Goal: Information Seeking & Learning: Learn about a topic

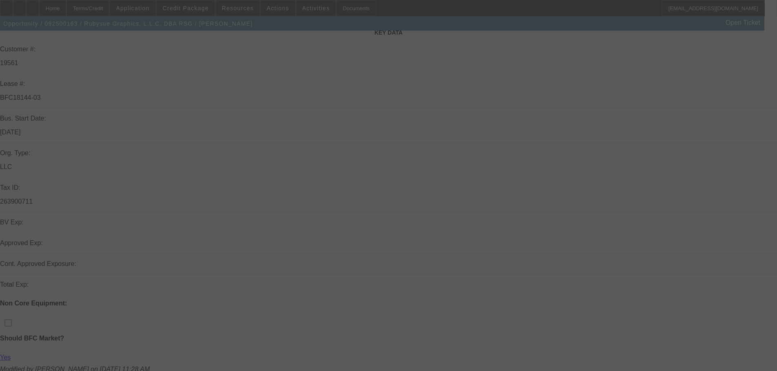
scroll to position [122, 0]
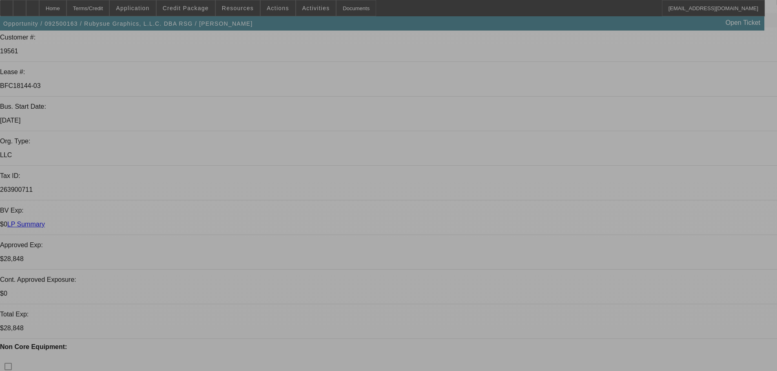
select select "0"
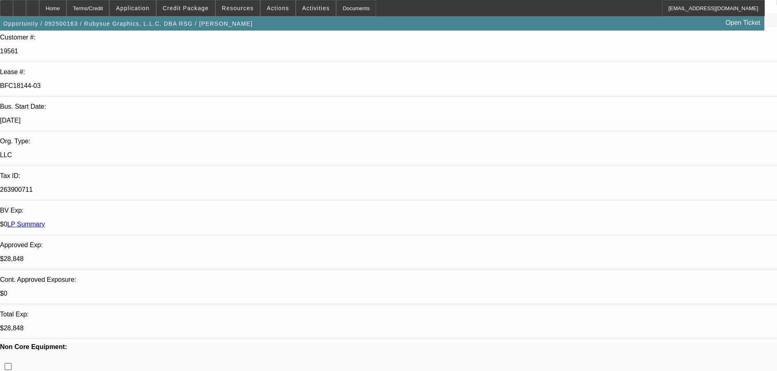
select select "0"
select select "2"
select select "0"
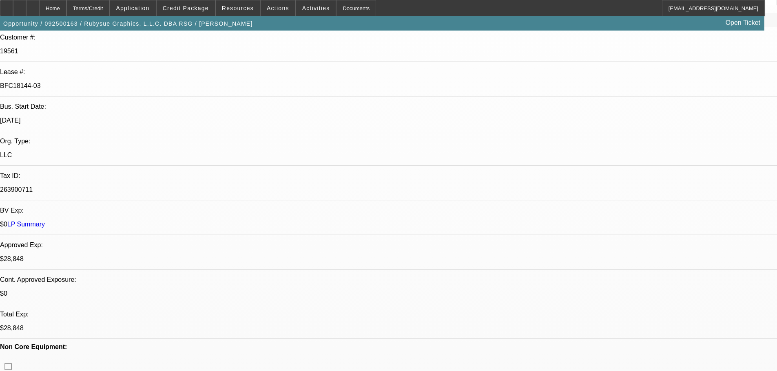
select select "0"
select select "2"
select select "0"
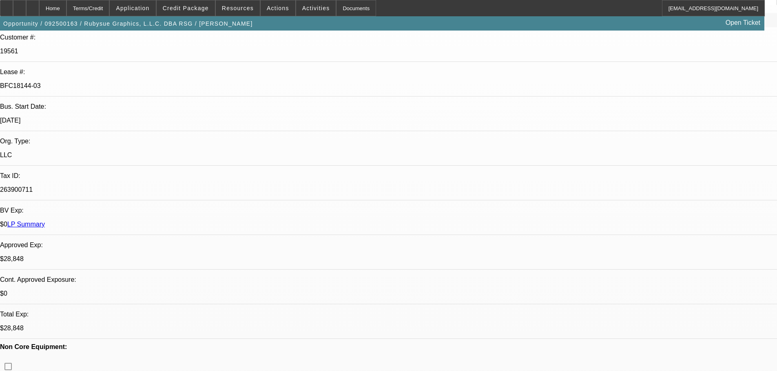
select select "2"
select select "0"
select select "2"
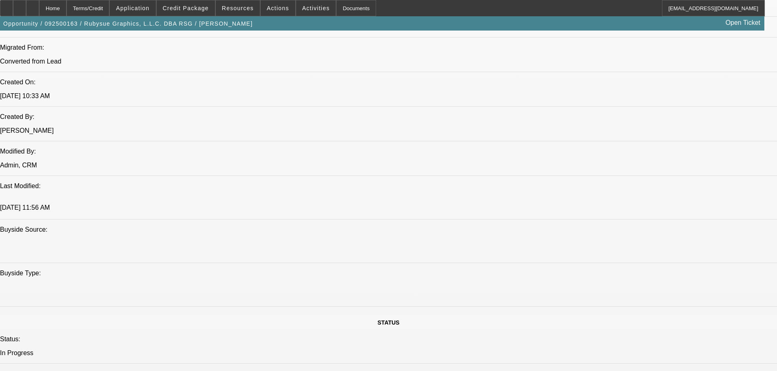
scroll to position [734, 0]
